Goal: Task Accomplishment & Management: Manage account settings

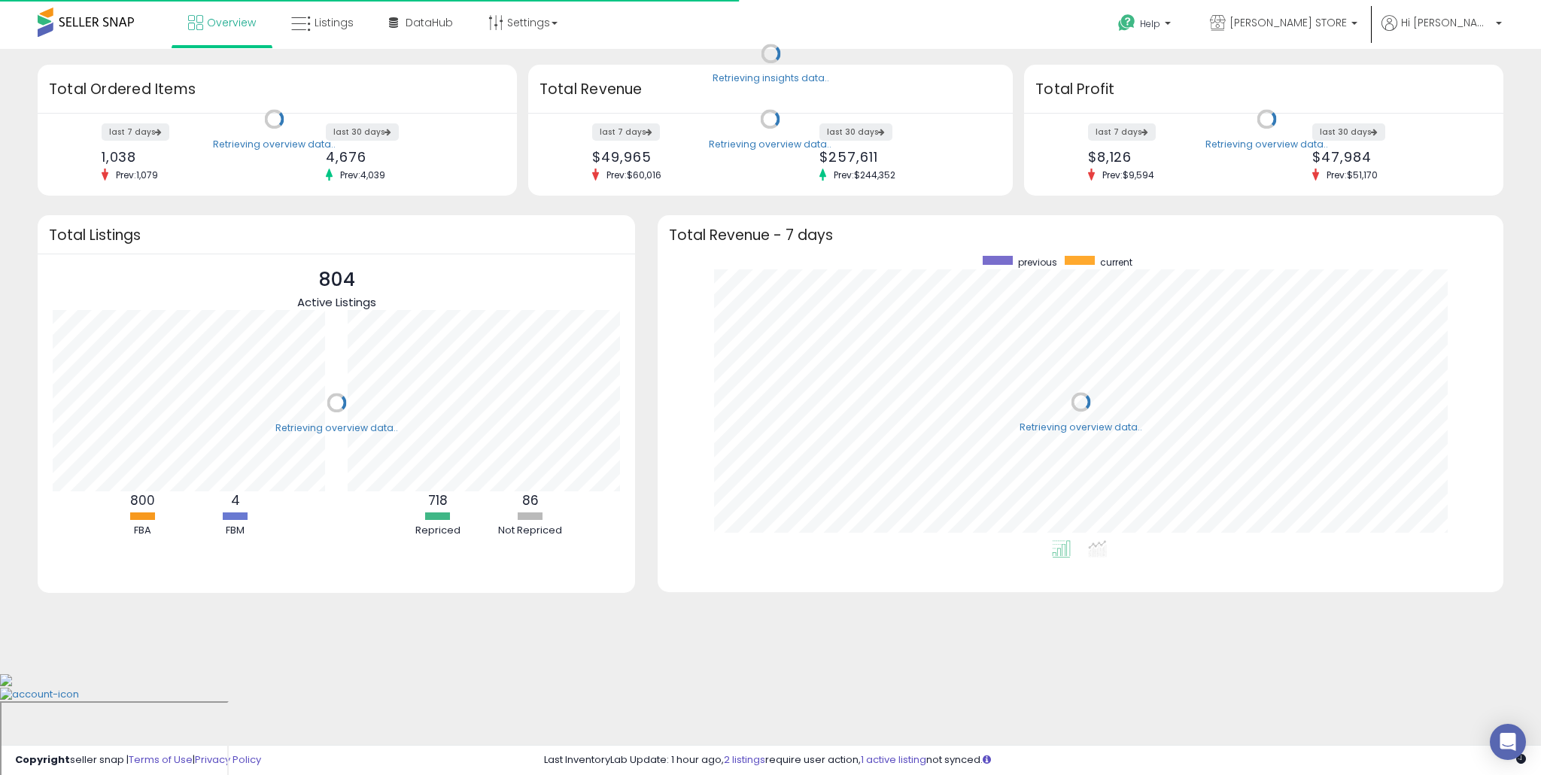
scroll to position [284, 815]
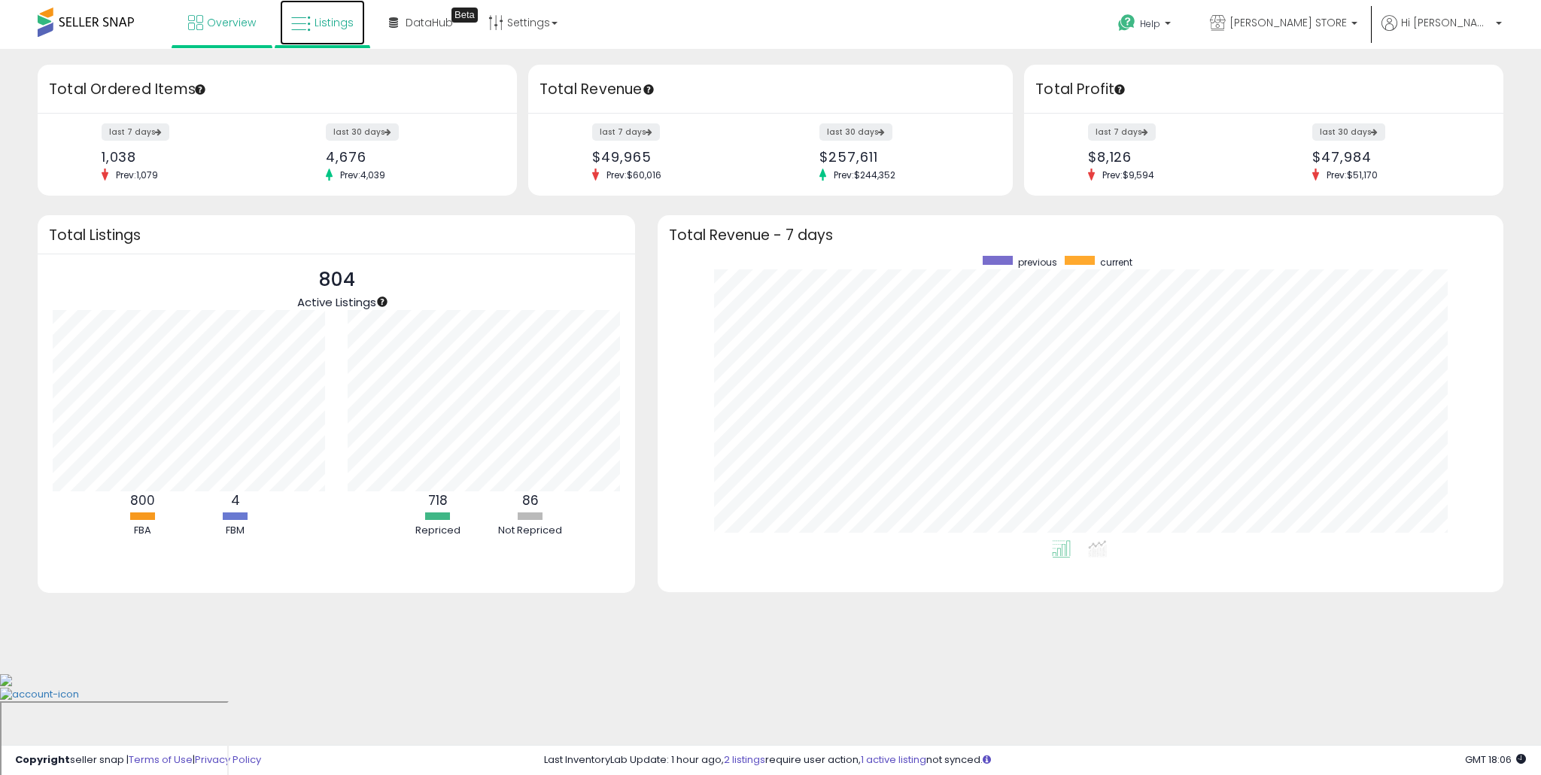
click at [316, 29] on span "Listings" at bounding box center [333, 22] width 39 height 15
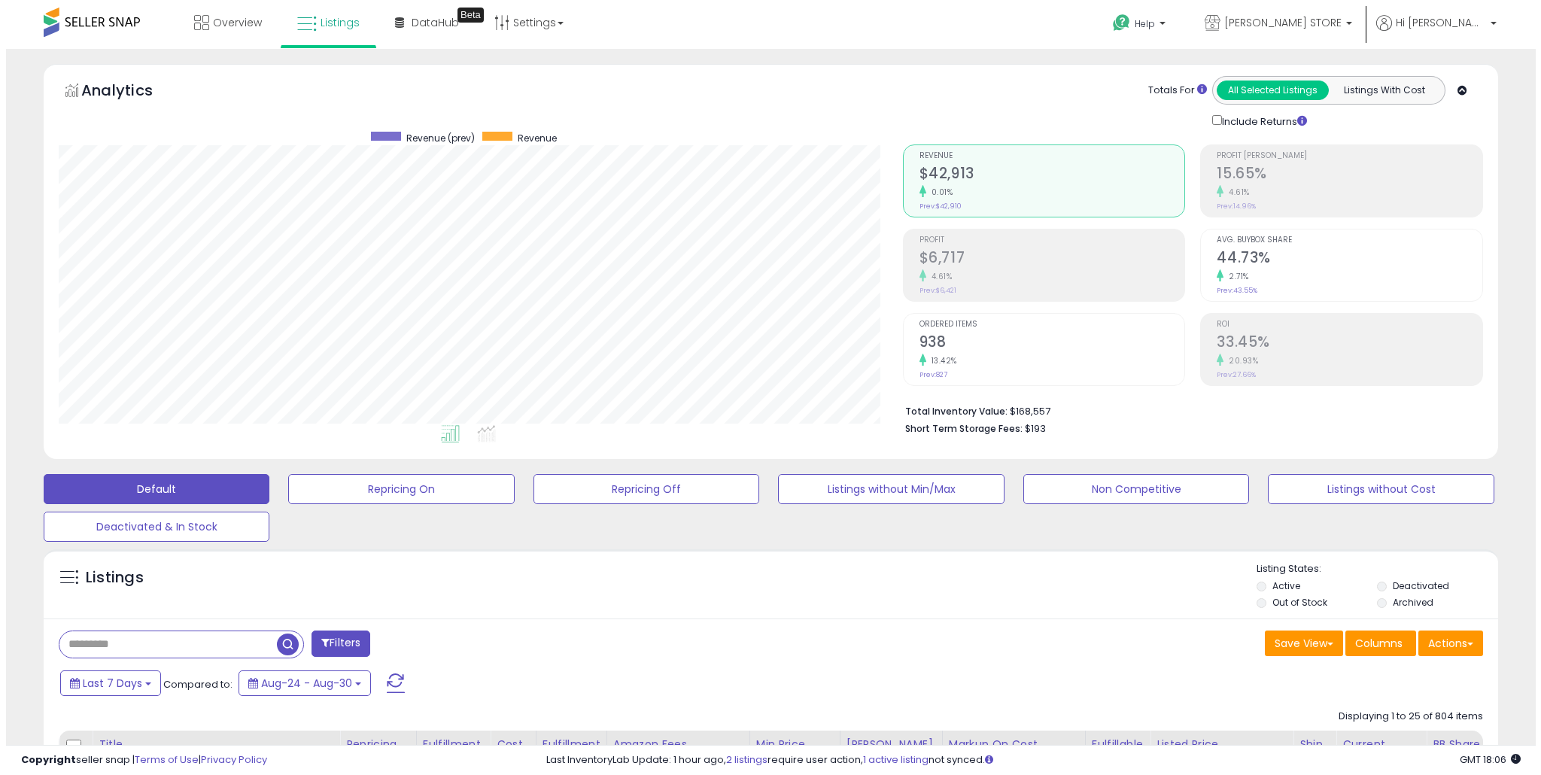
scroll to position [308, 843]
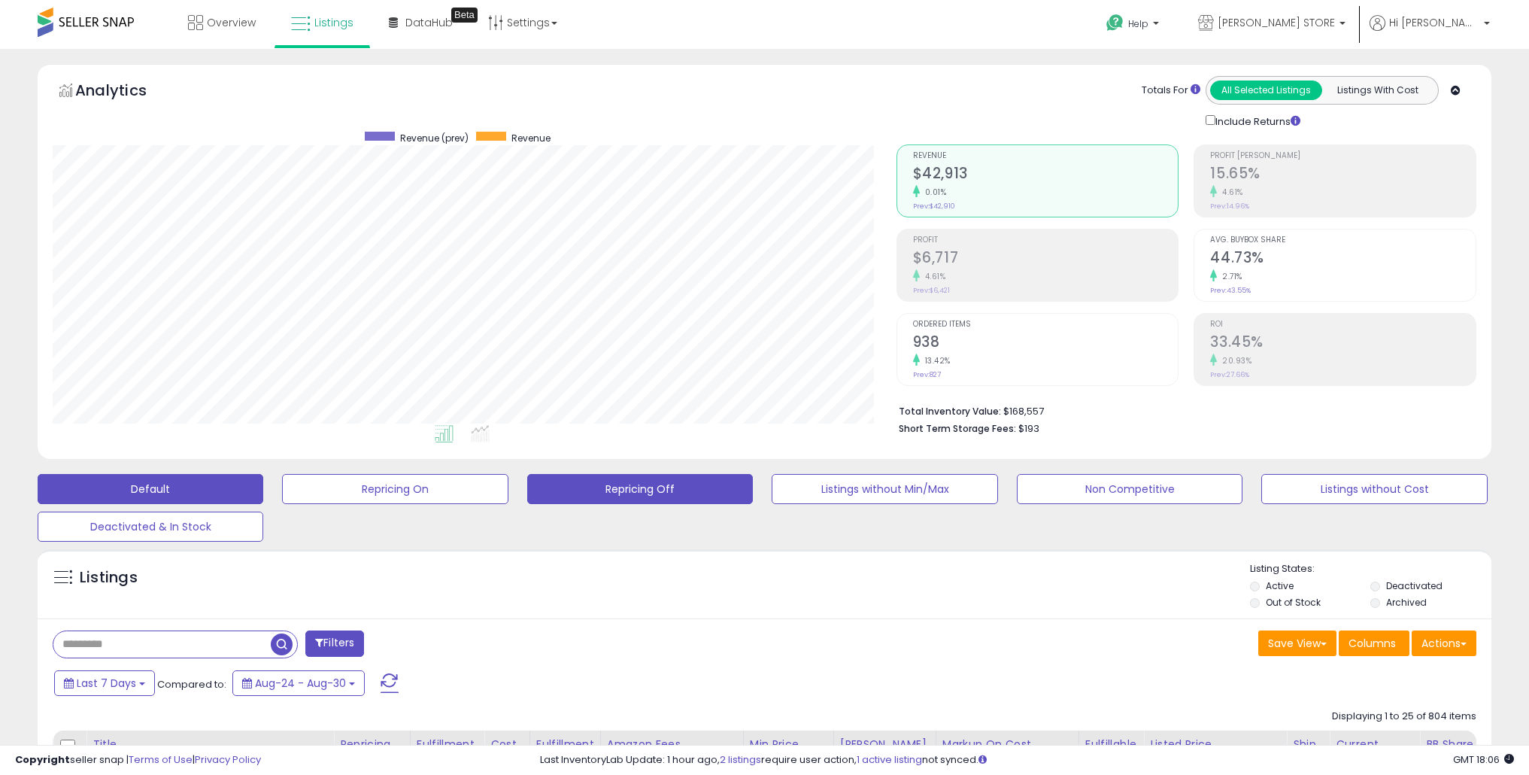
click at [673, 490] on button "Repricing Off" at bounding box center [640, 489] width 226 height 30
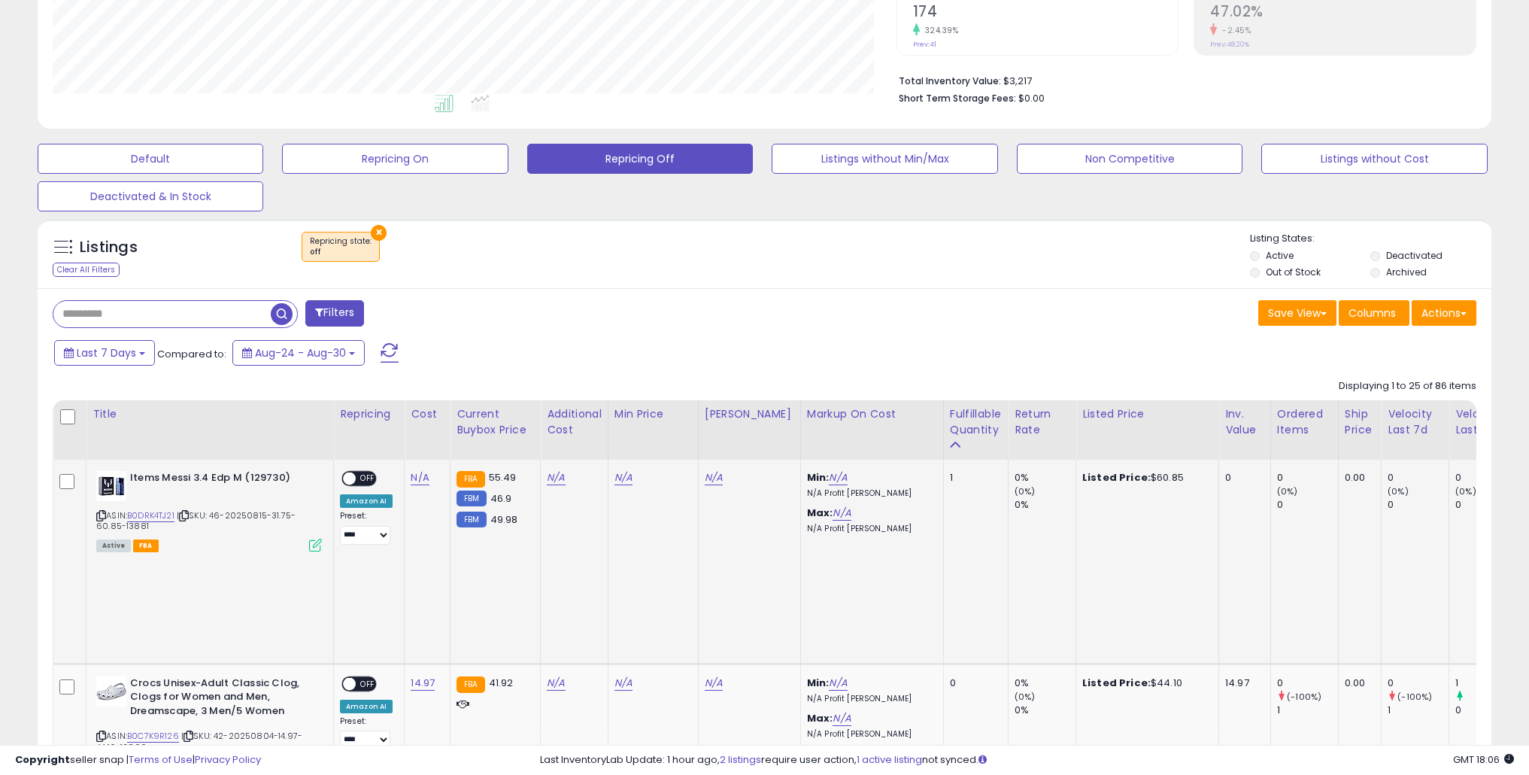
scroll to position [504, 0]
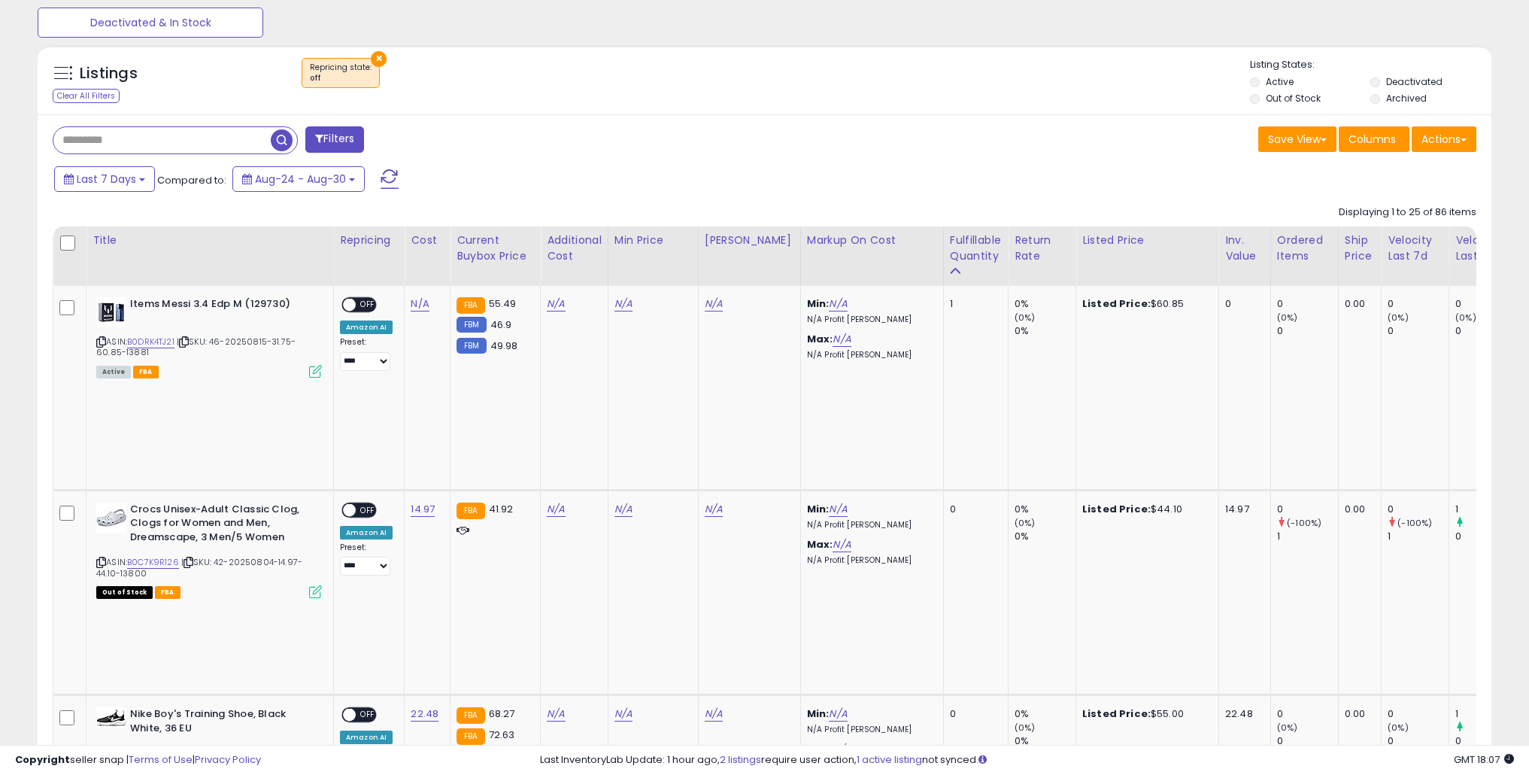
drag, startPoint x: 948, startPoint y: 259, endPoint x: 969, endPoint y: 252, distance: 22.1
click at [950, 259] on div "Fulfillable Quantity" at bounding box center [976, 248] width 52 height 32
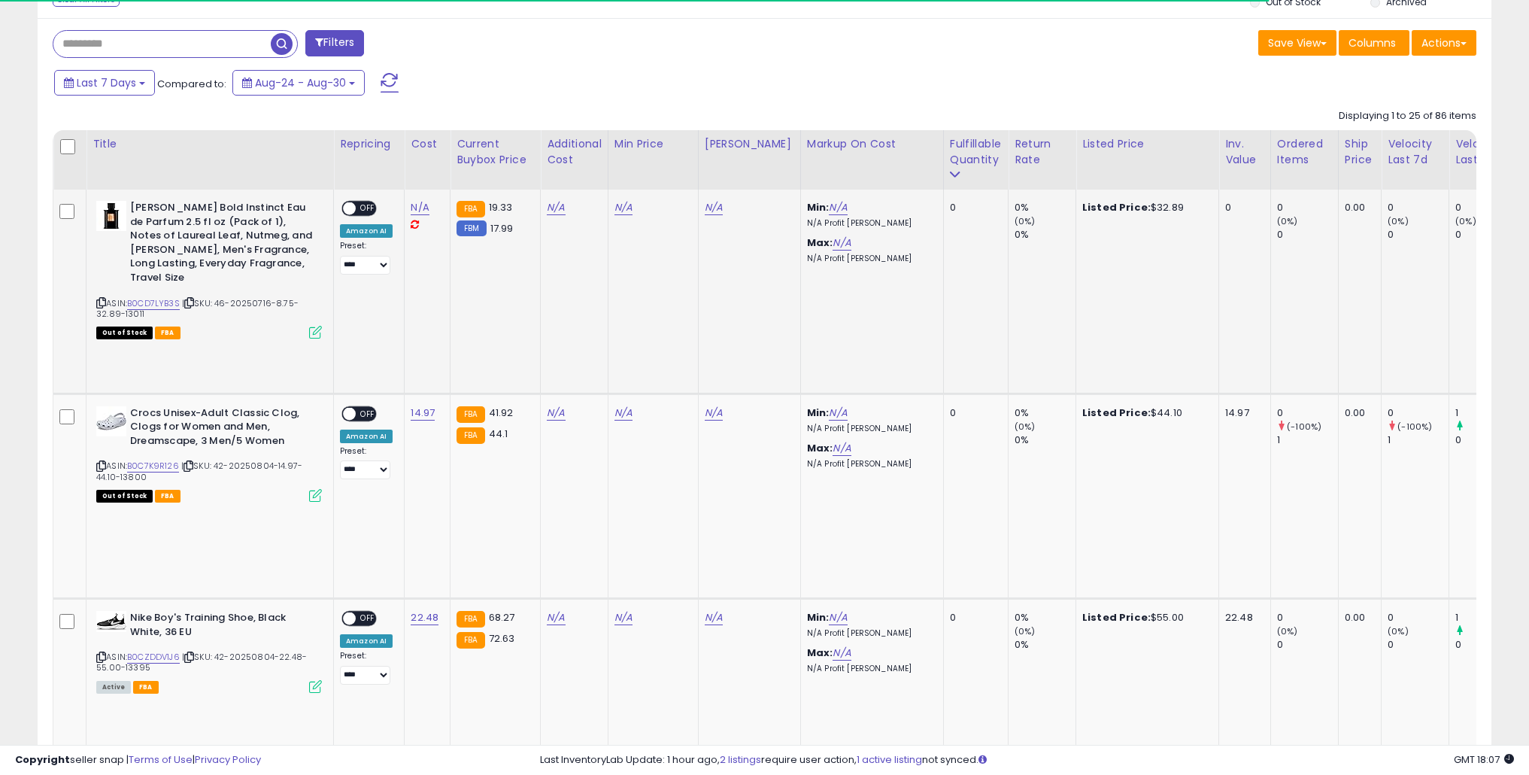
scroll to position [602, 0]
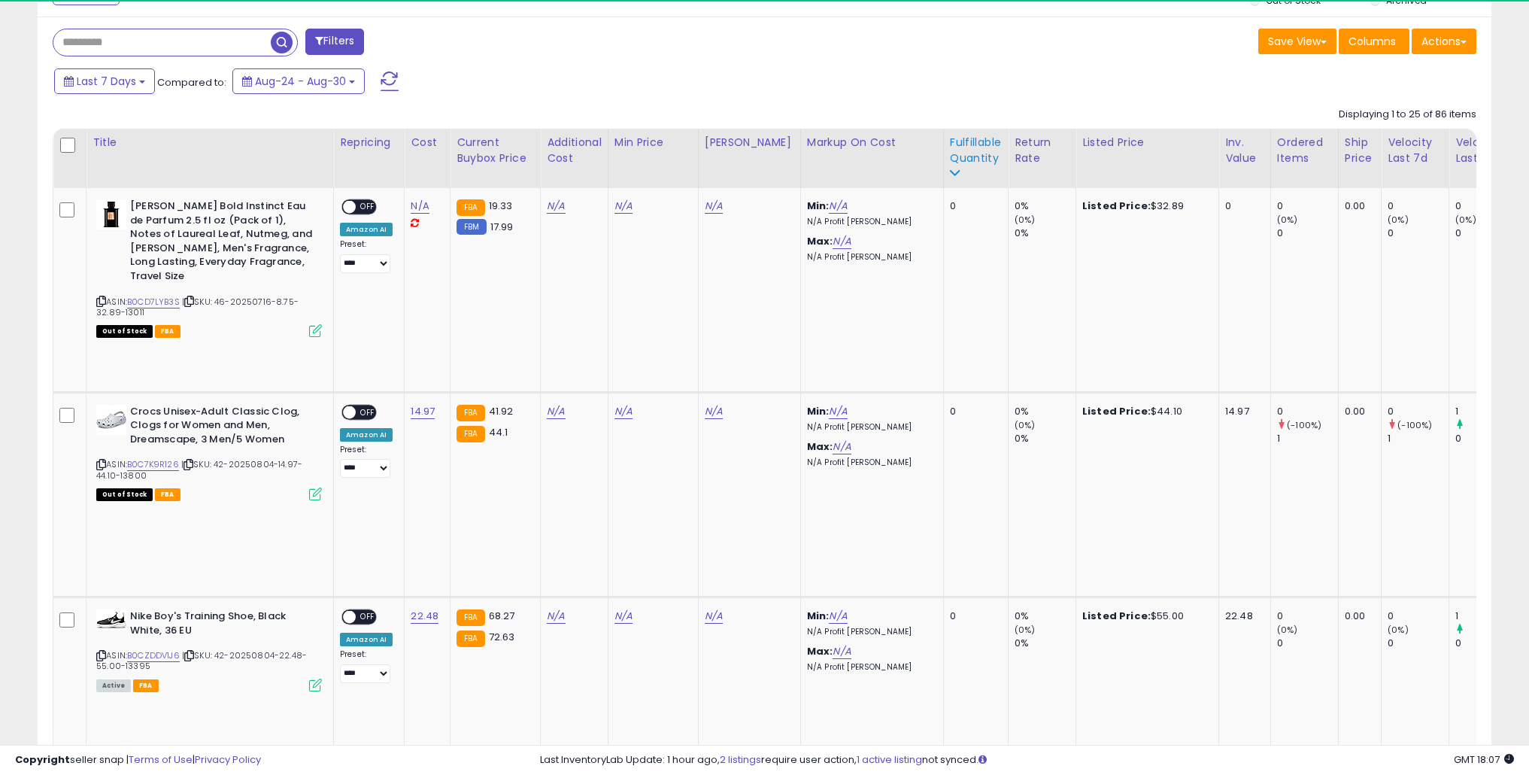
click at [959, 159] on div "Fulfillable Quantity" at bounding box center [976, 151] width 52 height 32
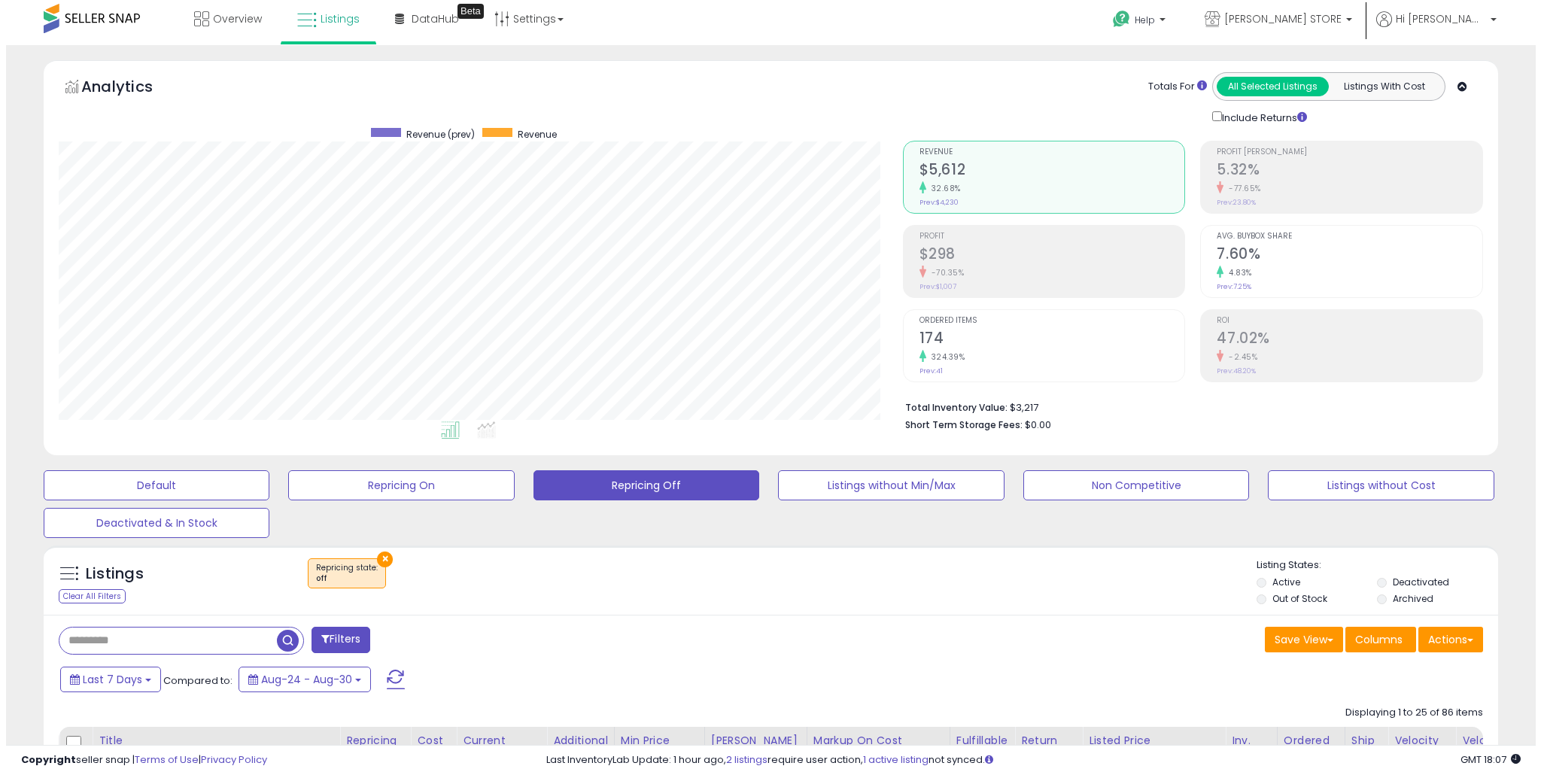
scroll to position [0, 0]
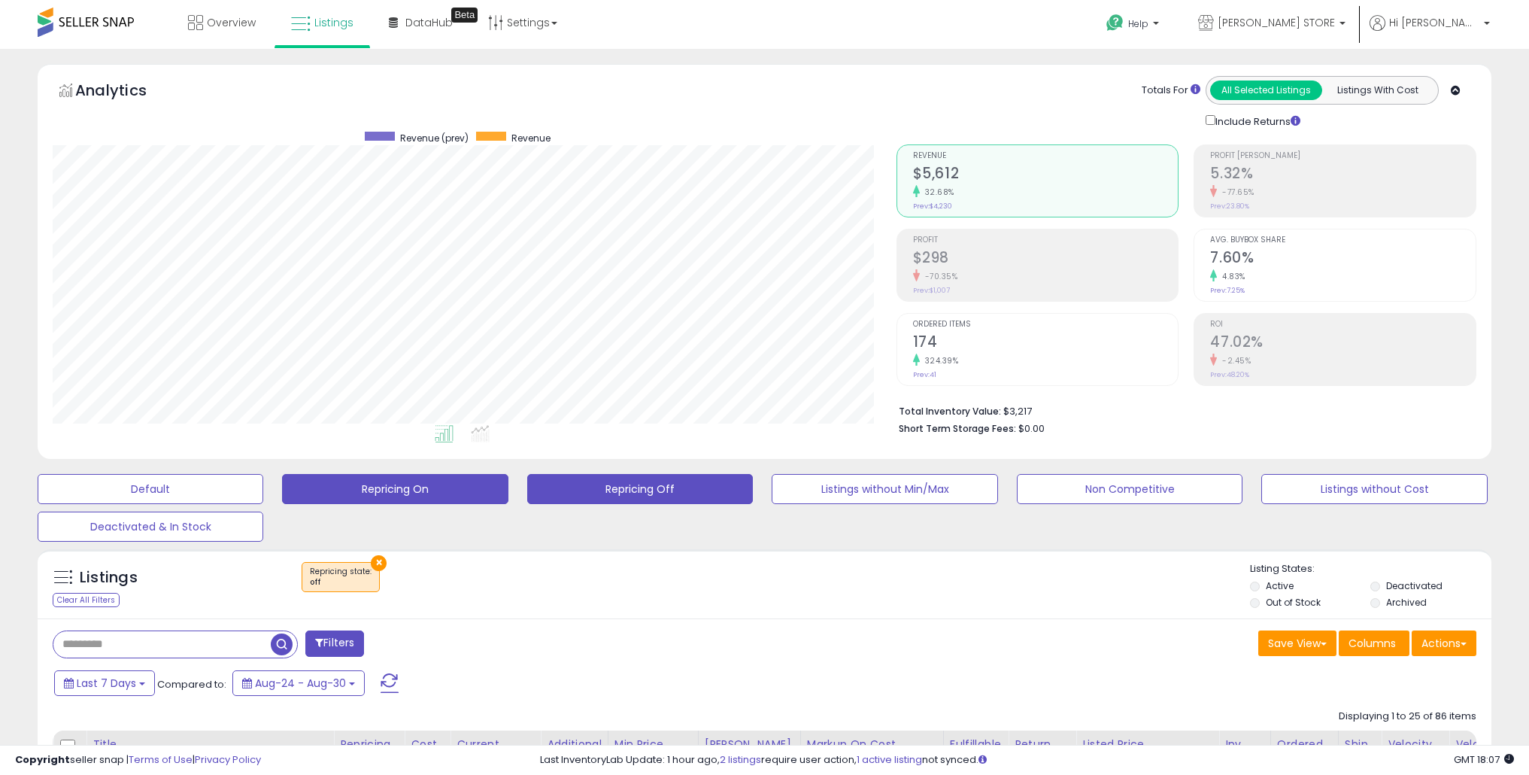
click at [408, 494] on button "Repricing On" at bounding box center [395, 489] width 226 height 30
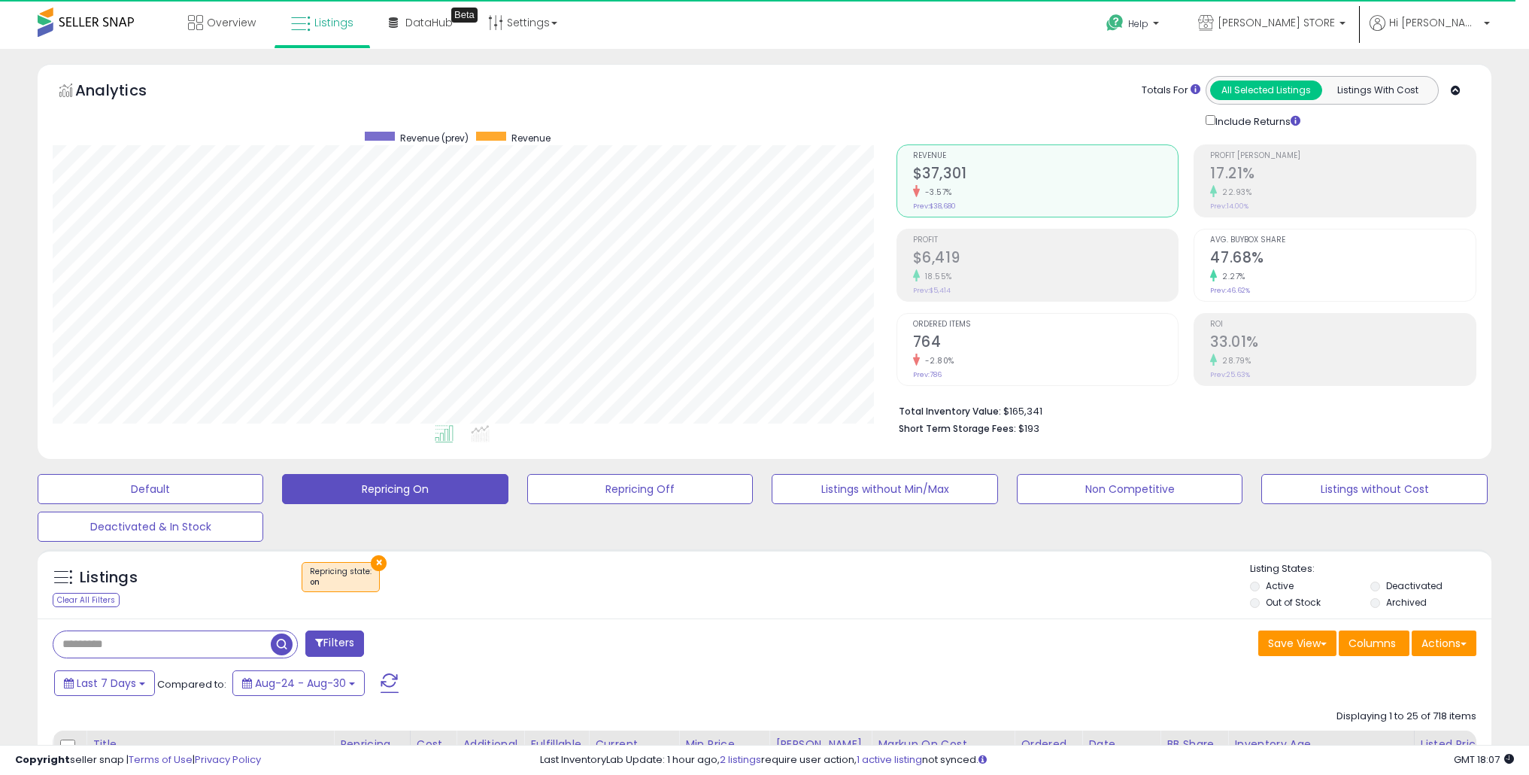
scroll to position [308, 843]
